Goal: Task Accomplishment & Management: Manage account settings

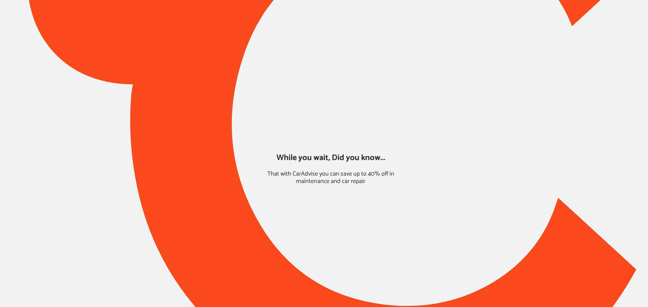
type input "*****"
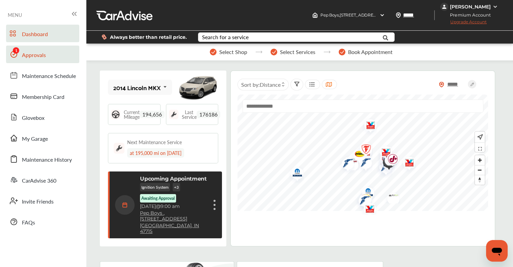
click at [18, 55] on span at bounding box center [13, 54] width 11 height 11
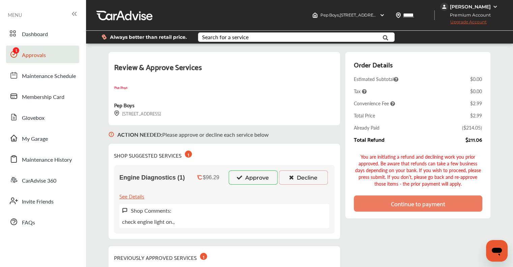
click at [252, 176] on button "Approve" at bounding box center [253, 177] width 49 height 14
